Goal: Information Seeking & Learning: Learn about a topic

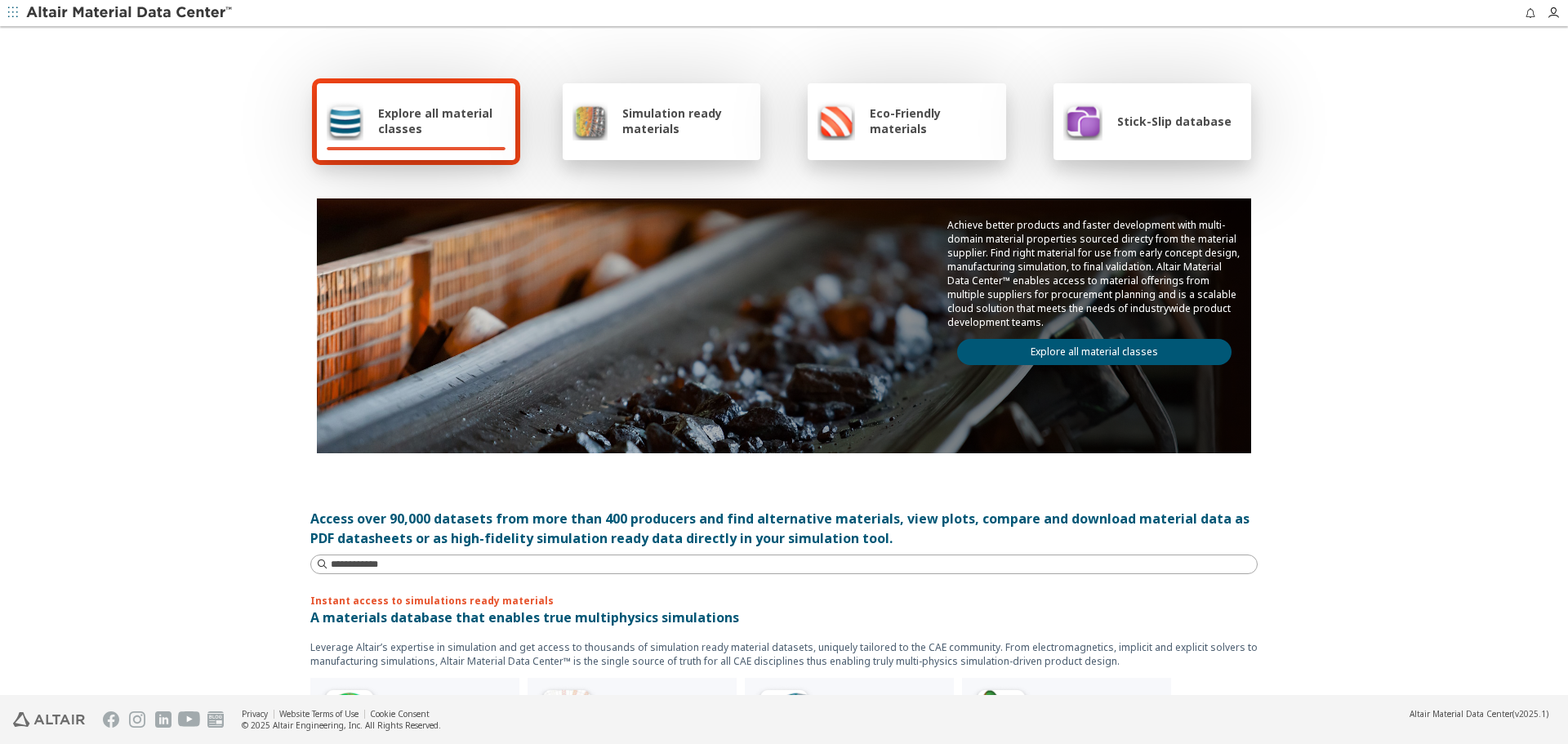
click at [431, 124] on span "Explore all material classes" at bounding box center [442, 121] width 127 height 31
click at [623, 123] on span "Simulation ready materials" at bounding box center [686, 121] width 128 height 31
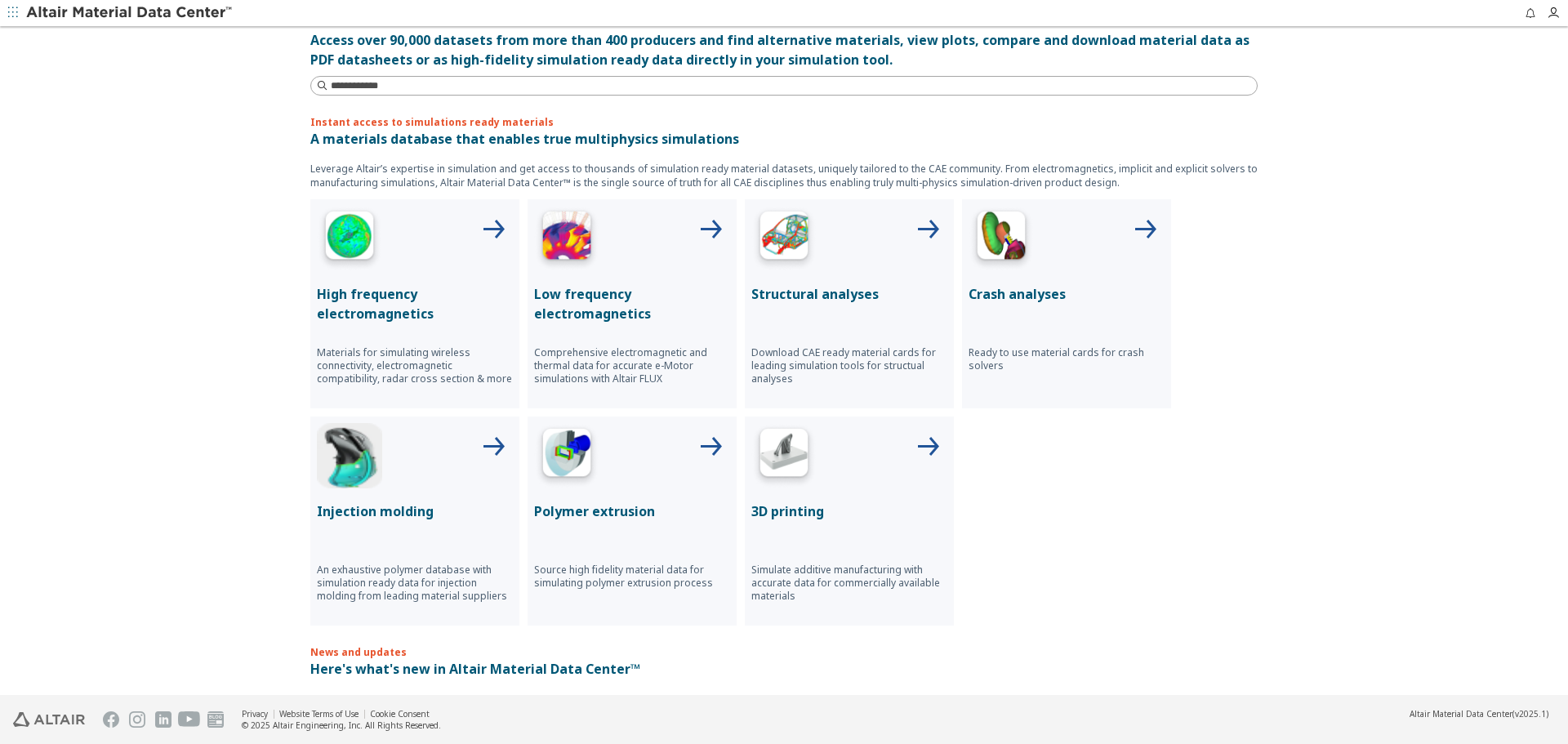
scroll to position [491, 0]
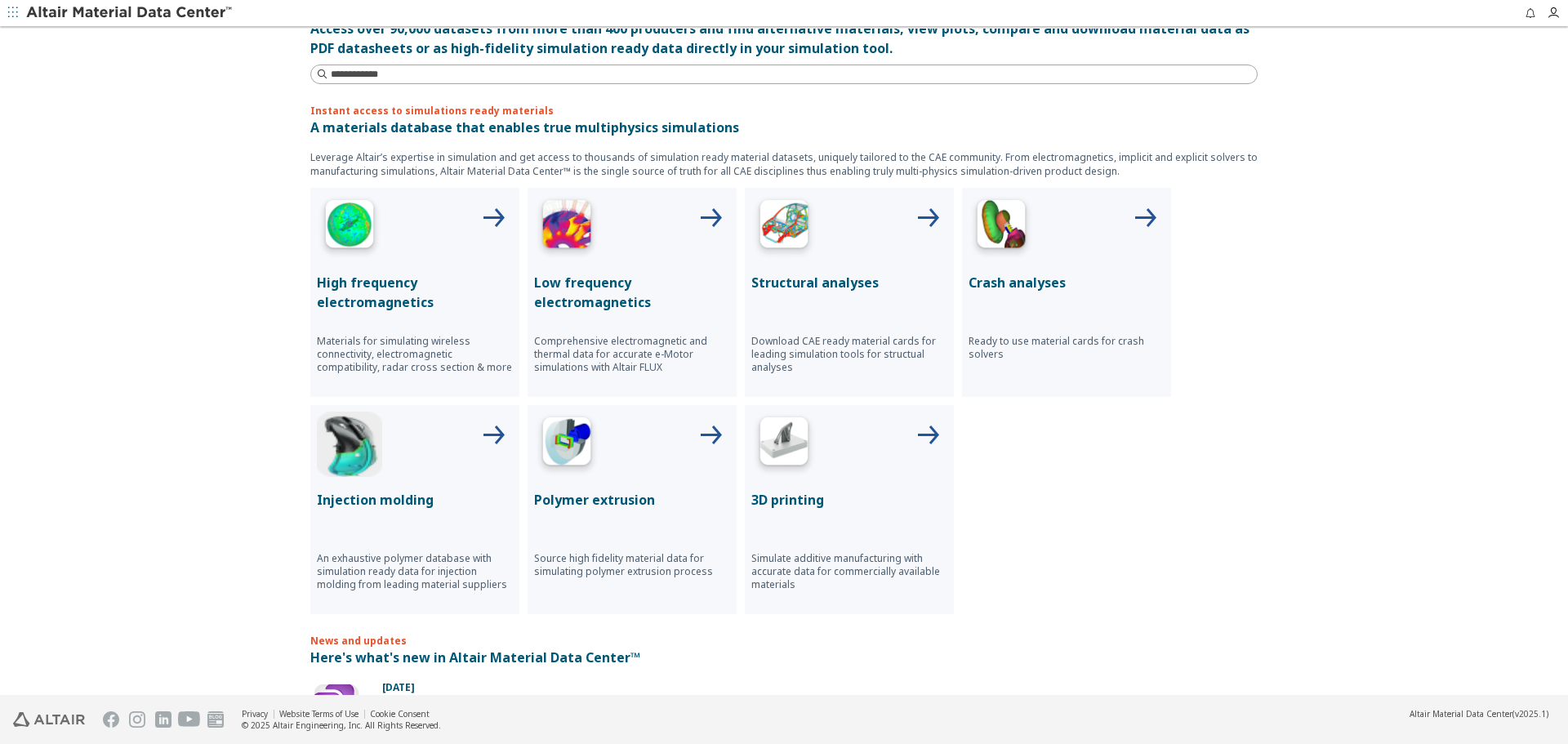
click at [827, 286] on p "Structural analyses" at bounding box center [849, 283] width 196 height 20
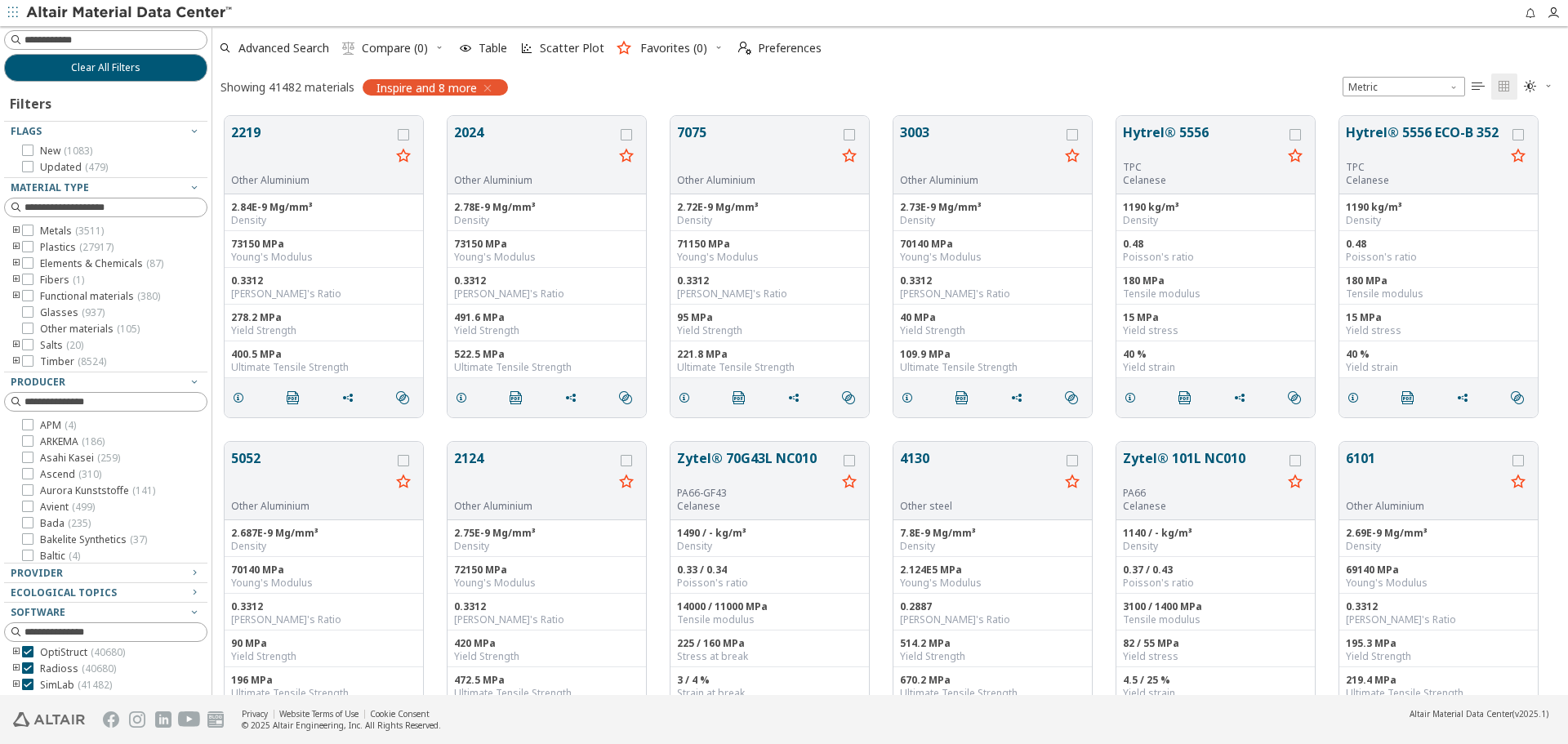
scroll to position [147, 0]
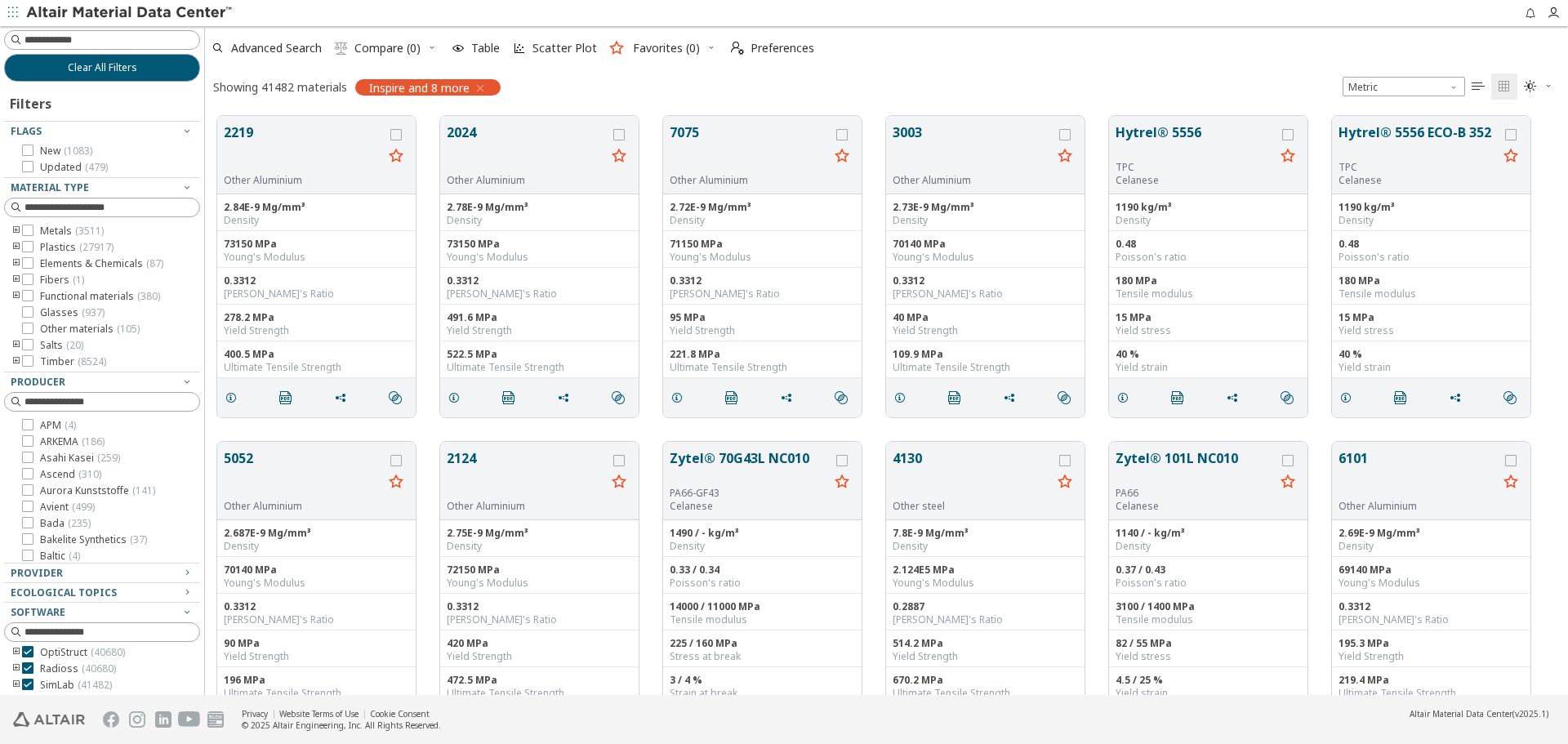
click at [205, 572] on div "Clear All Filters Filters Flags New ( 1083 ) Updated ( 479 ) Material Type Meta…" at bounding box center [784, 361] width 1568 height 670
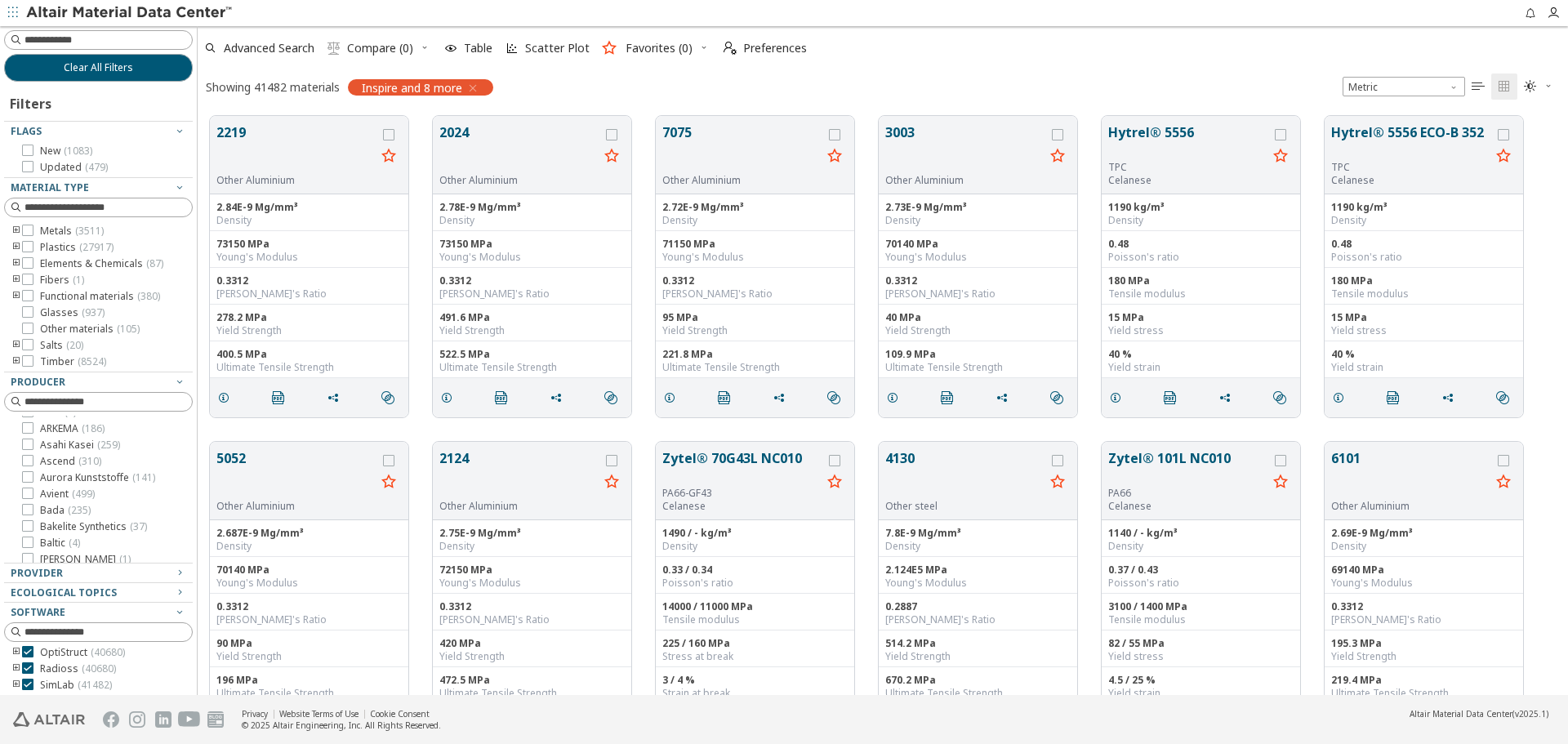
scroll to position [580, 1358]
click at [198, 574] on div "Clear All Filters Filters Flags New ( 1083 ) Updated ( 479 ) Material Type Meta…" at bounding box center [784, 361] width 1568 height 670
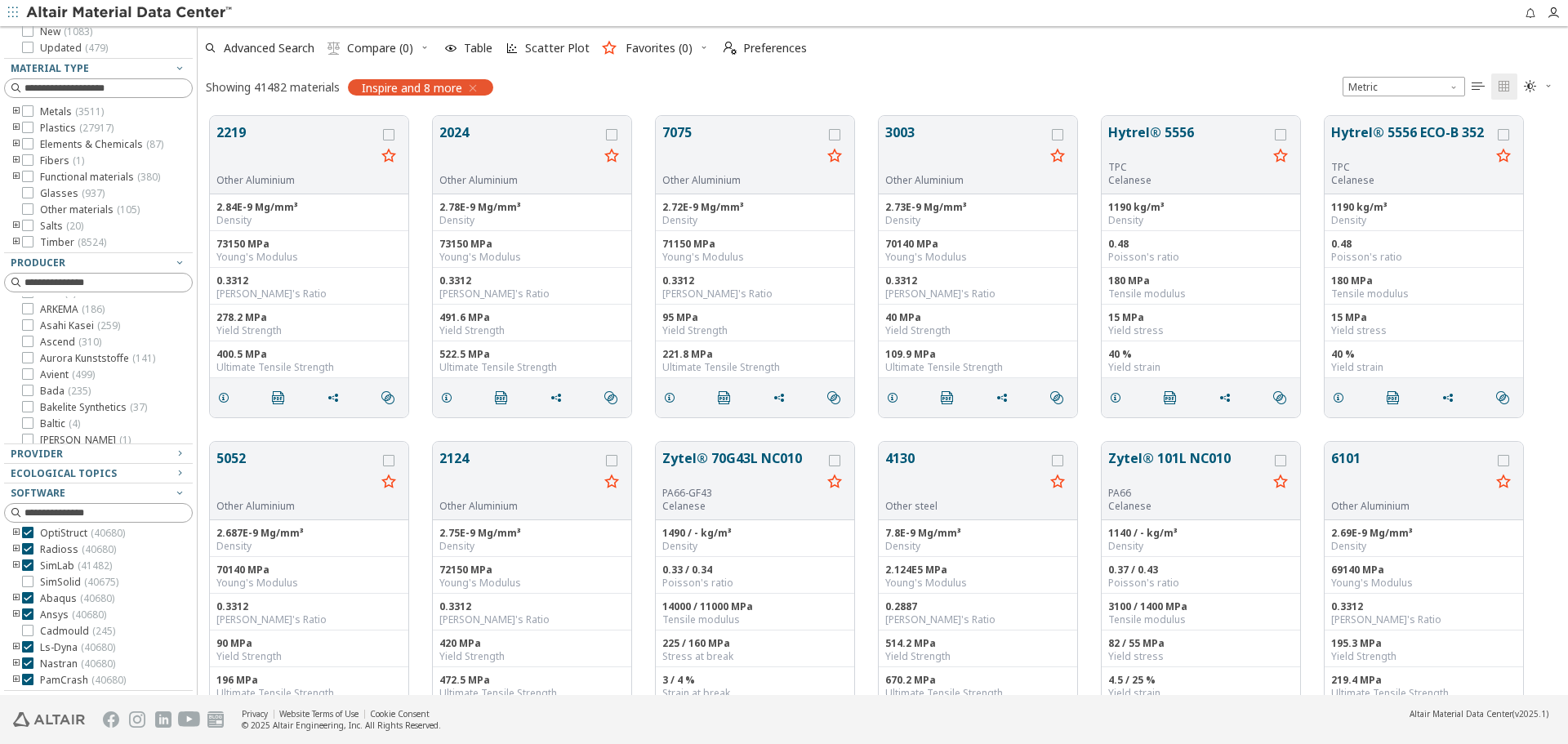
scroll to position [147, 0]
click at [17, 663] on icon "toogle group" at bounding box center [16, 665] width 11 height 13
click at [11, 680] on icon "toogle group" at bounding box center [16, 681] width 11 height 13
